Goal: Task Accomplishment & Management: Use online tool/utility

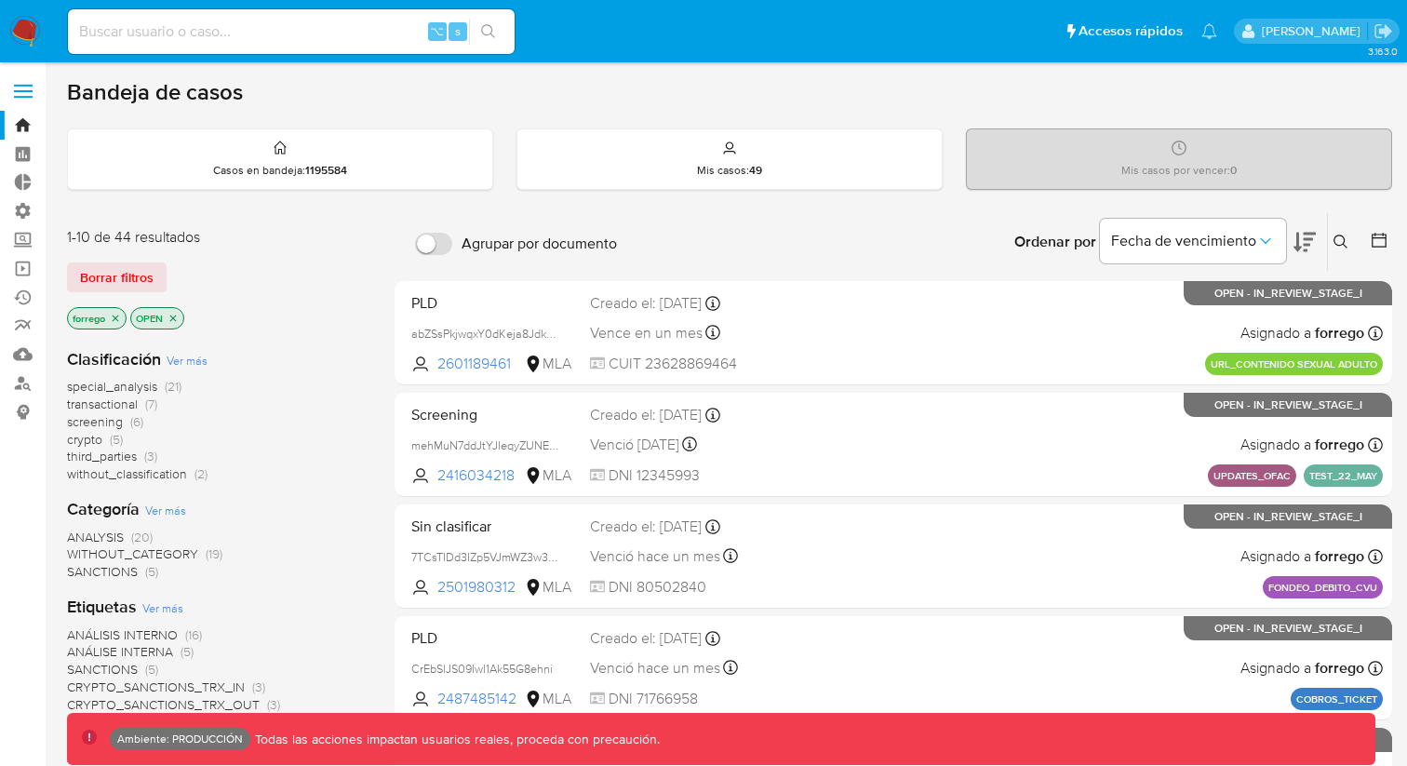
click at [20, 90] on span at bounding box center [23, 91] width 19 height 3
click at [0, 0] on input "checkbox" at bounding box center [0, 0] width 0 height 0
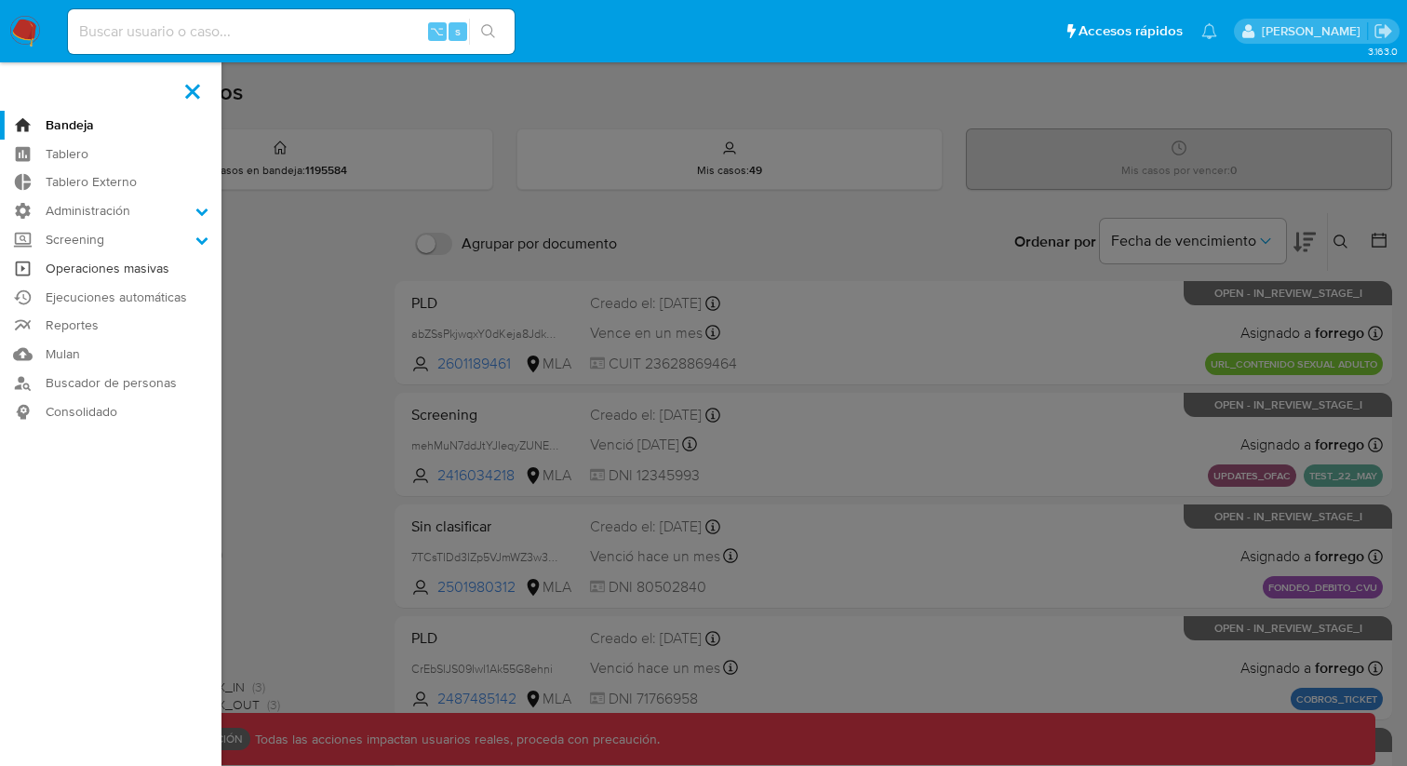
click at [165, 266] on link "Operaciones masivas" at bounding box center [111, 268] width 222 height 29
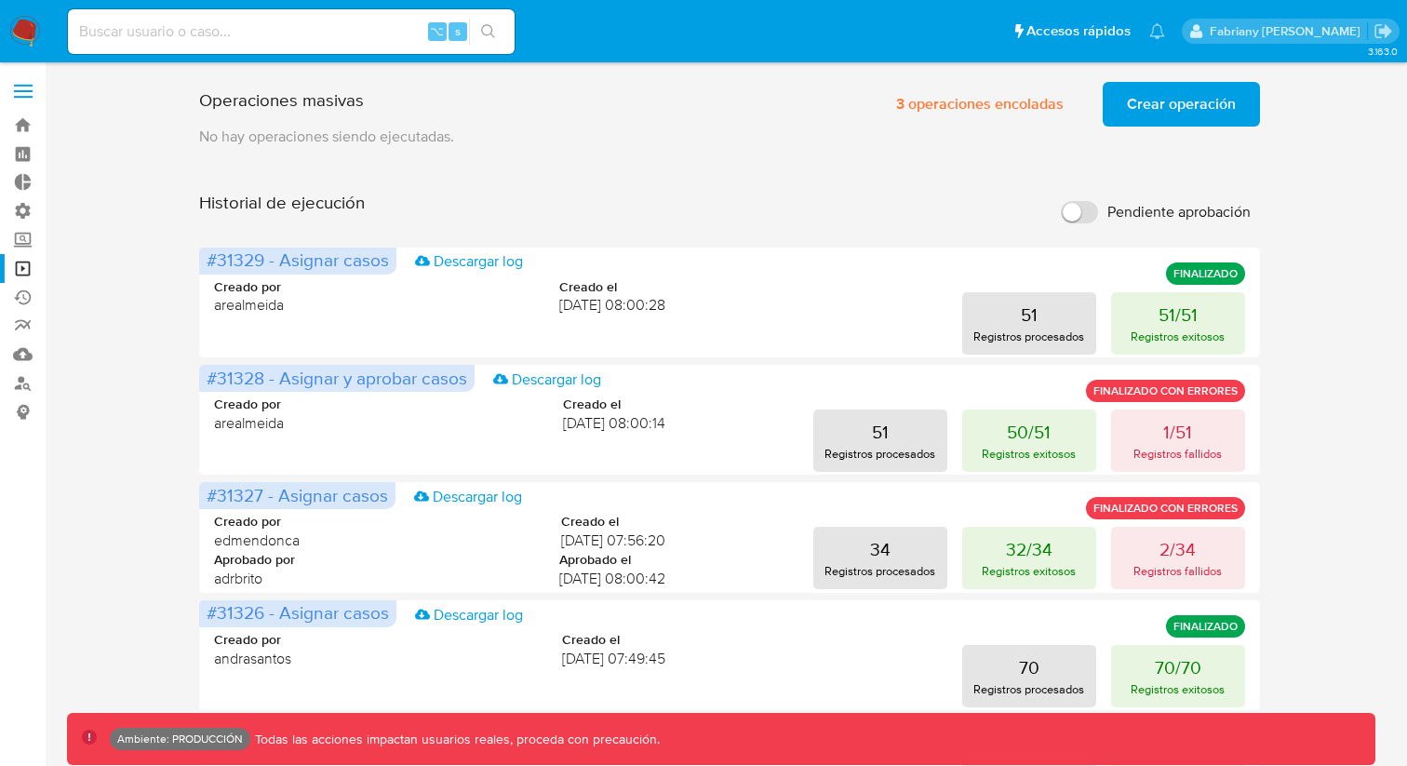
drag, startPoint x: 500, startPoint y: 101, endPoint x: 204, endPoint y: 101, distance: 296.0
click at [204, 101] on div "Operaciones masivas 3 operaciones encoladas Crear operación Sólo puede haber ha…" at bounding box center [729, 100] width 1060 height 52
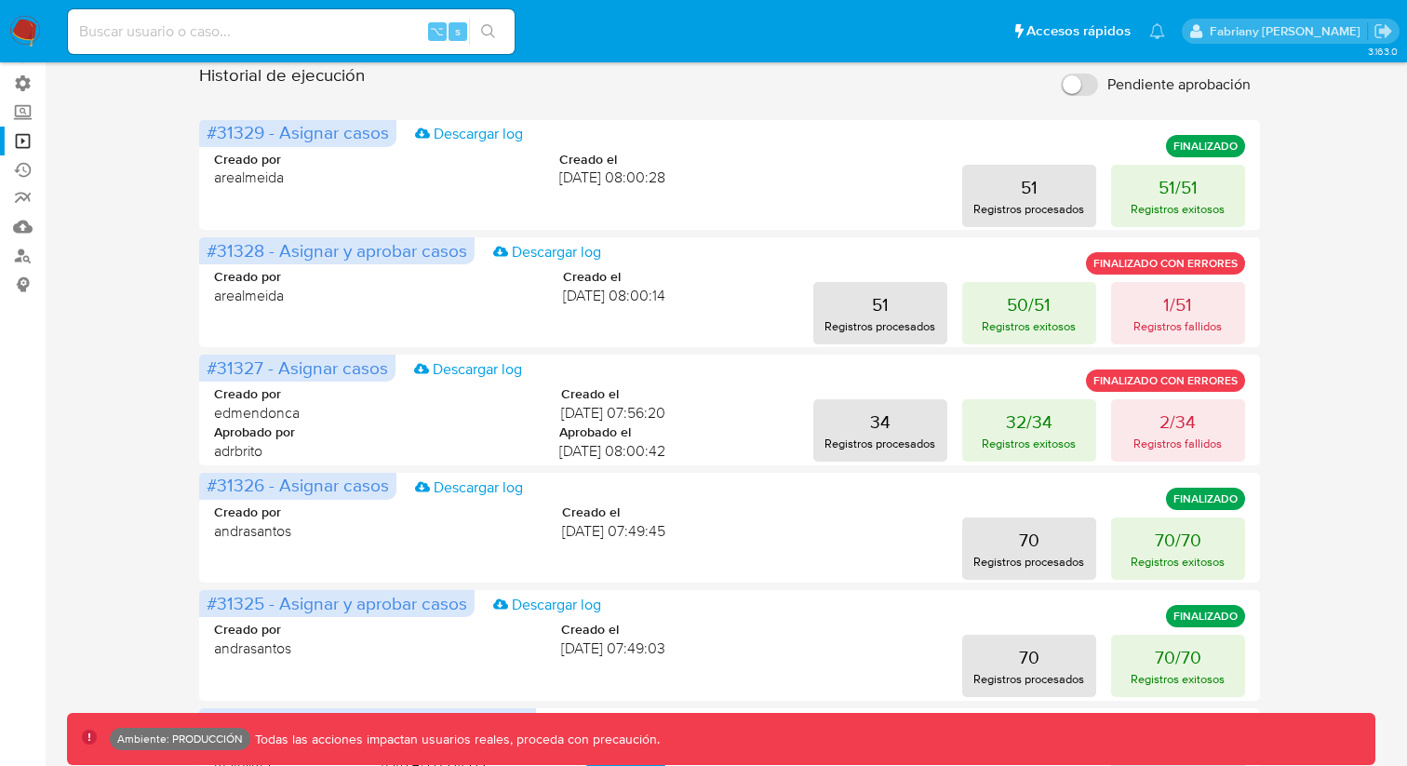
scroll to position [128, 0]
